Goal: Information Seeking & Learning: Learn about a topic

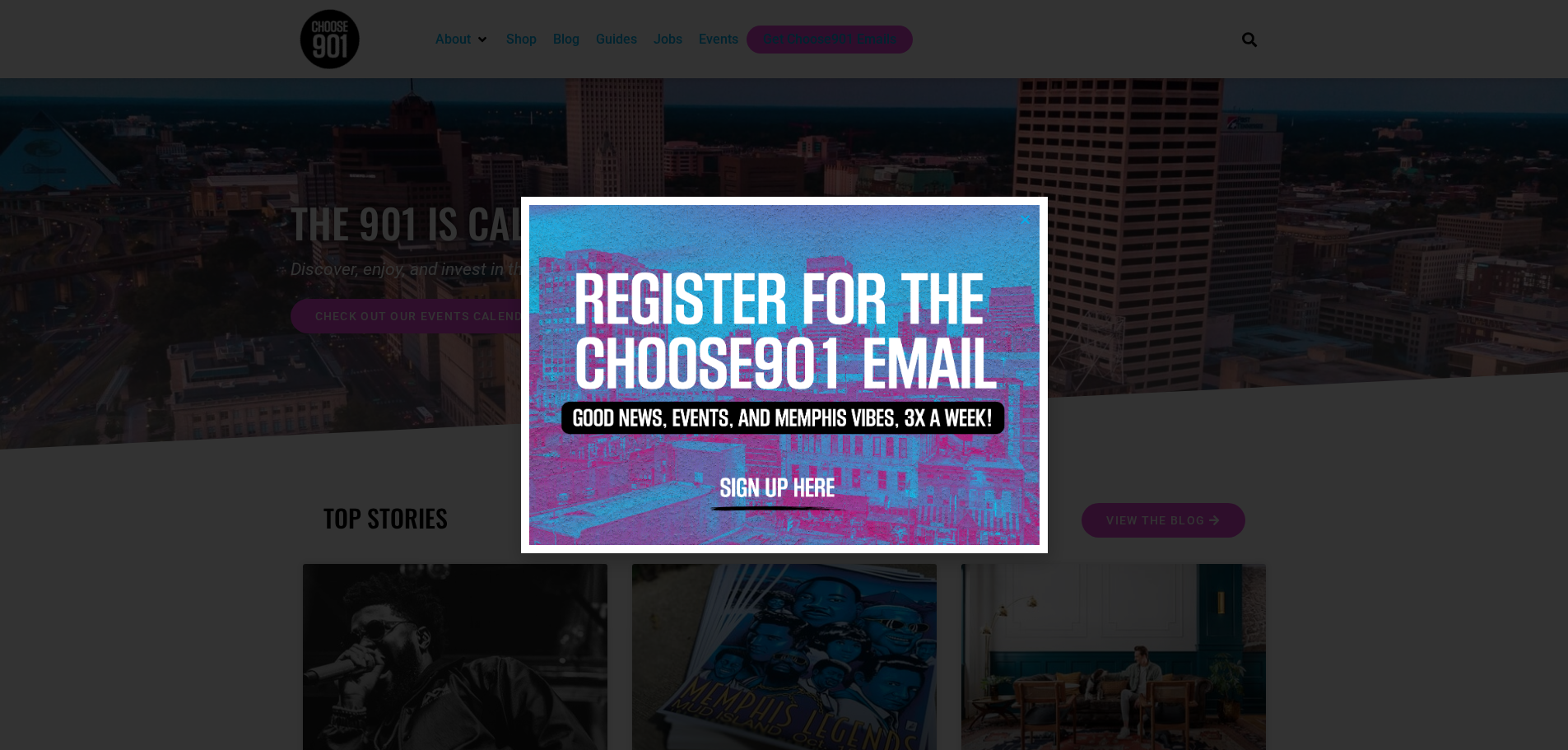
click at [1021, 214] on icon "Close" at bounding box center [1025, 219] width 12 height 12
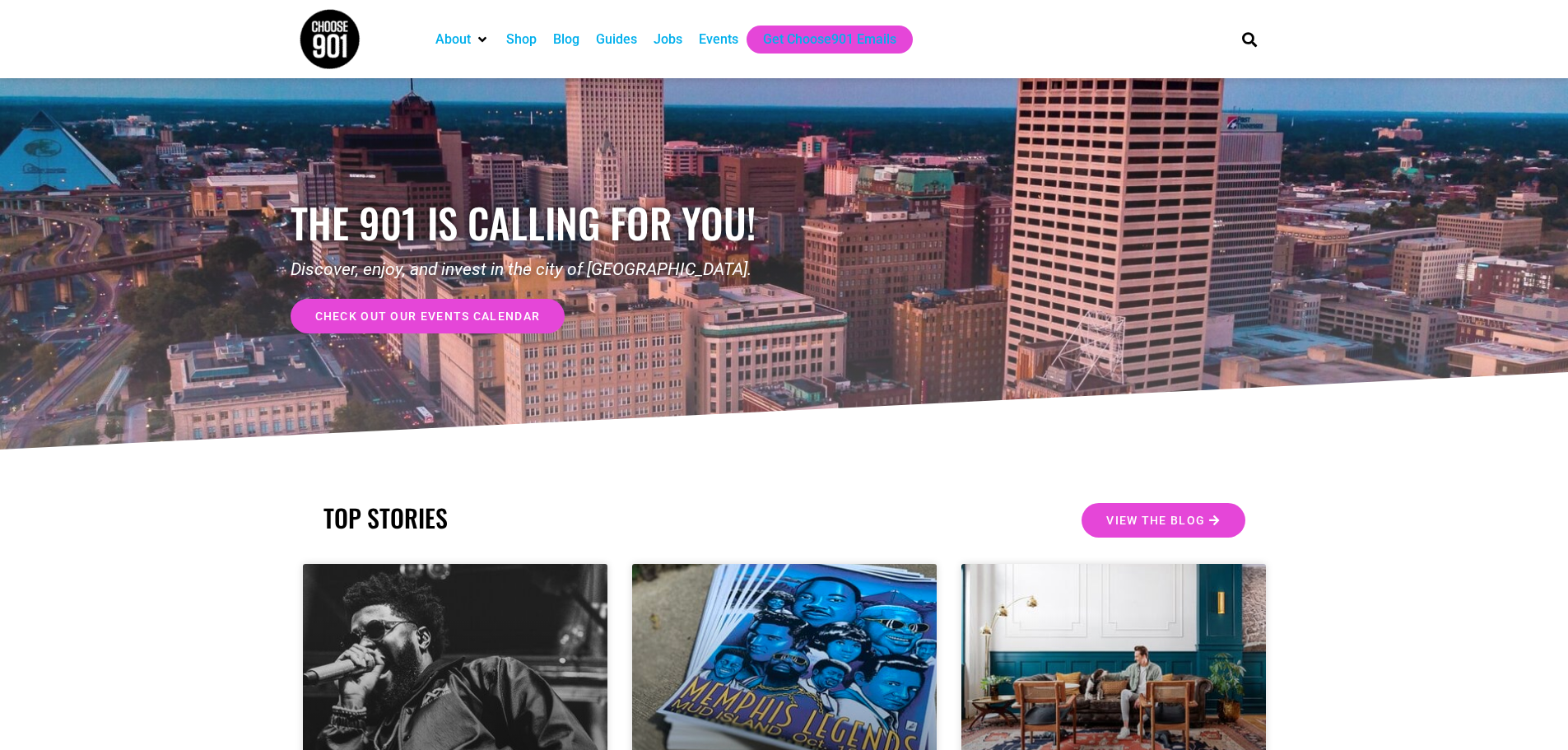
click at [665, 38] on div "Jobs" at bounding box center [667, 39] width 29 height 20
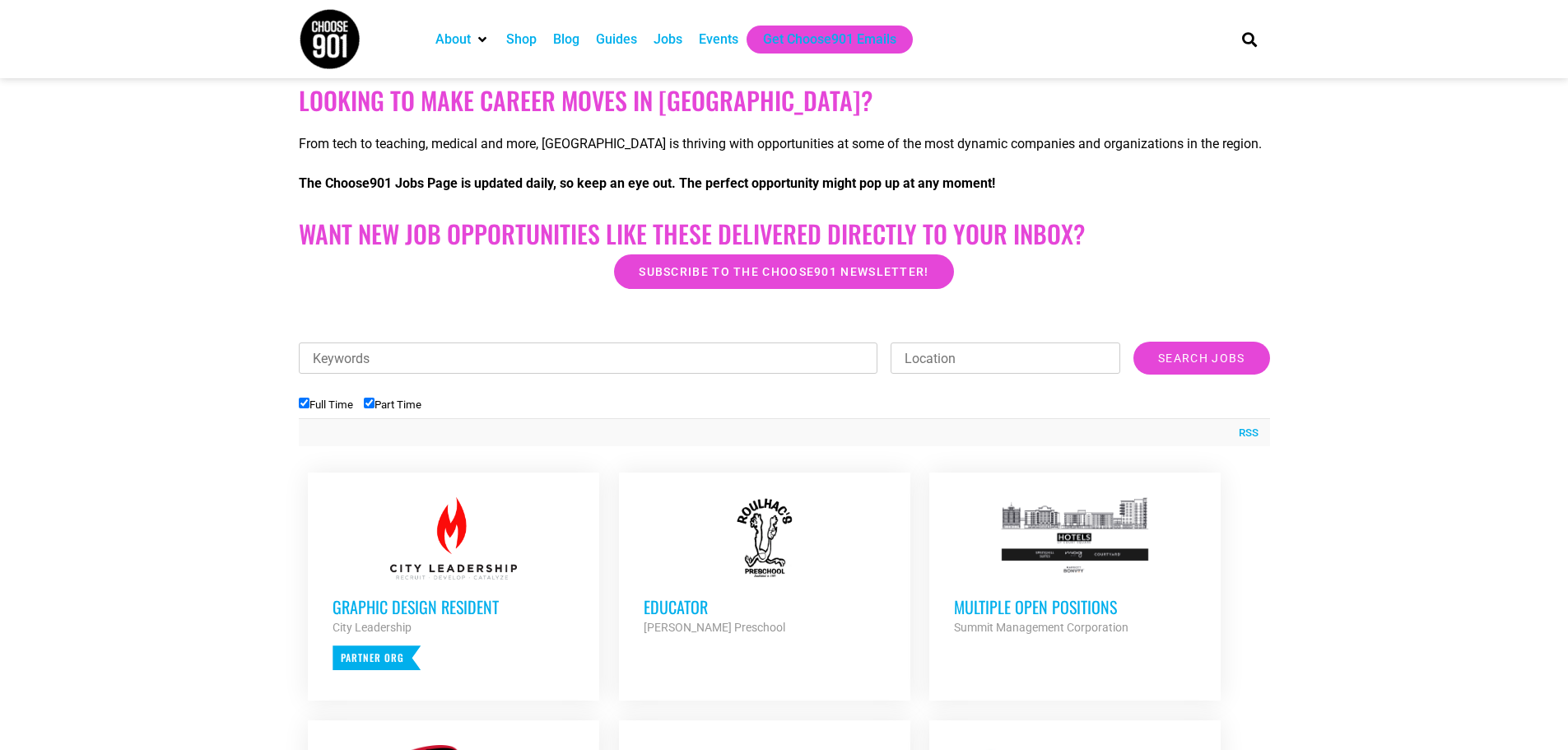
scroll to position [329, 0]
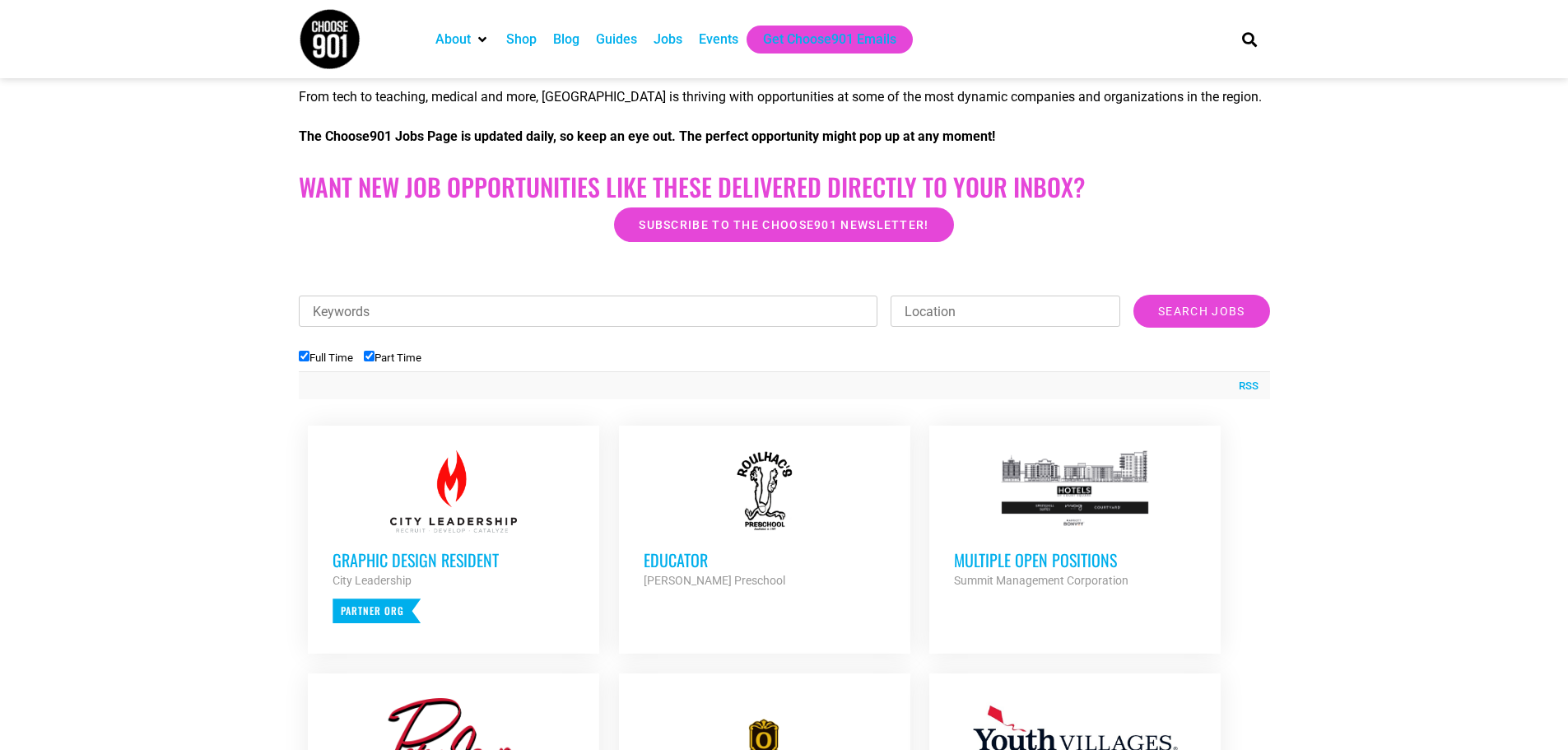
click at [763, 489] on div at bounding box center [764, 490] width 242 height 82
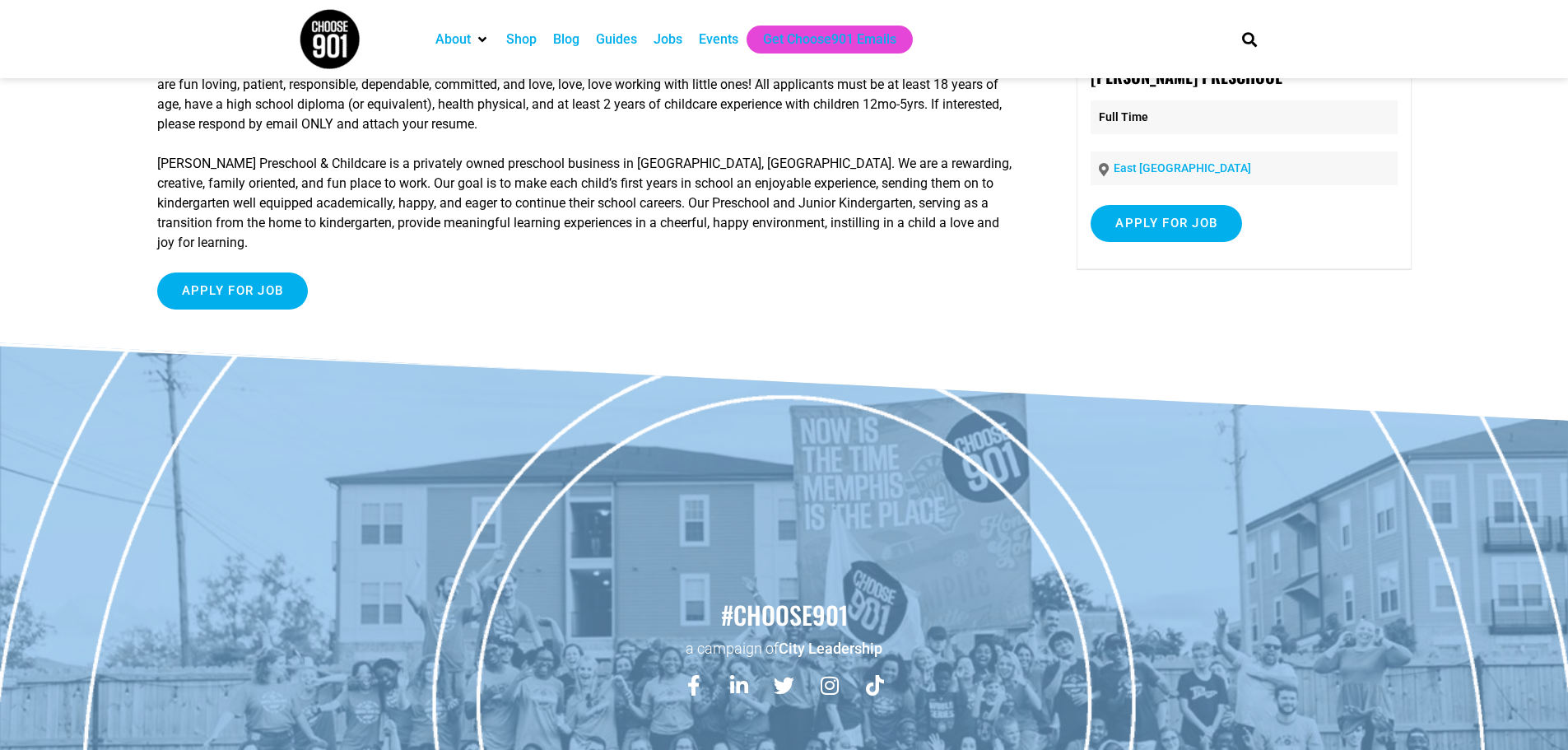
scroll to position [231, 0]
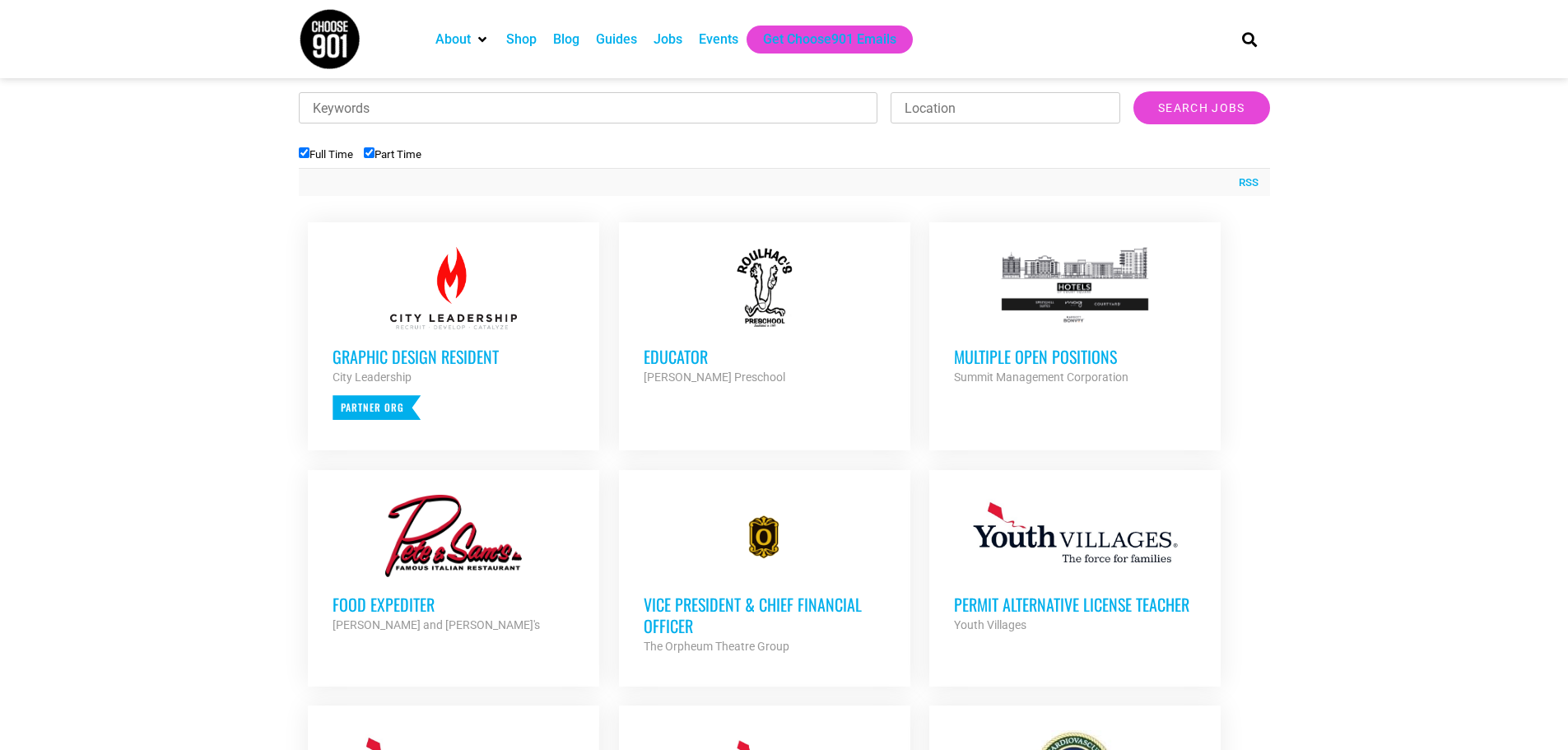
scroll to position [502, 0]
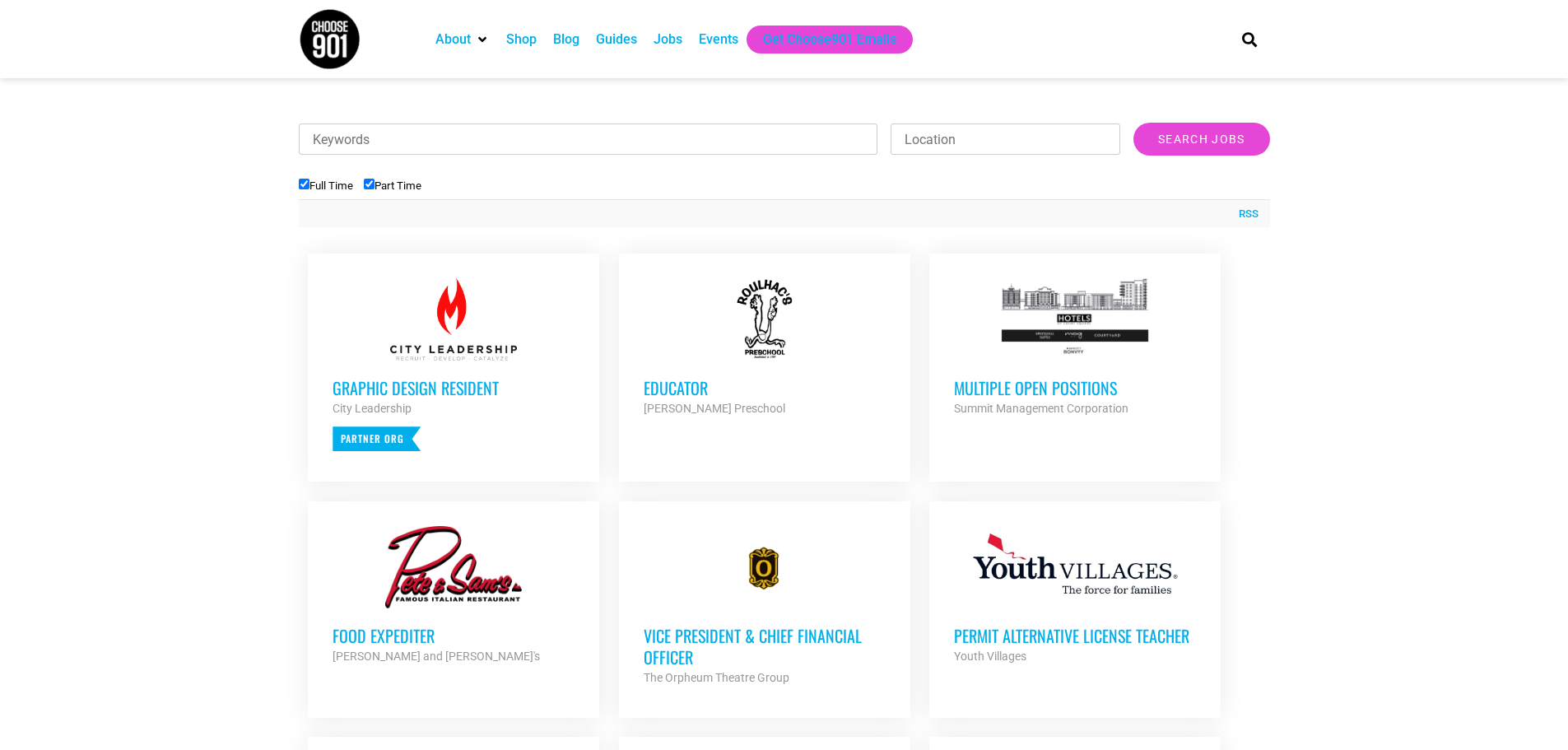
click at [1064, 390] on h3 "Multiple Open Positions" at bounding box center [1075, 388] width 242 height 22
